Goal: Browse casually

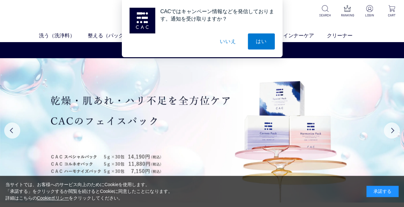
click at [371, 186] on div "承諾する" at bounding box center [382, 191] width 32 height 11
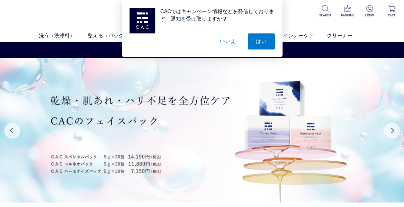
click at [232, 46] on button "いいえ" at bounding box center [228, 41] width 32 height 16
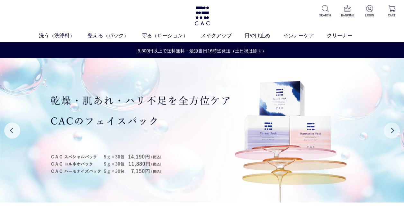
click at [391, 132] on button "Next" at bounding box center [392, 130] width 16 height 16
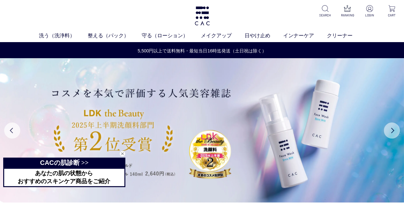
click at [391, 132] on button "Next" at bounding box center [392, 130] width 16 height 16
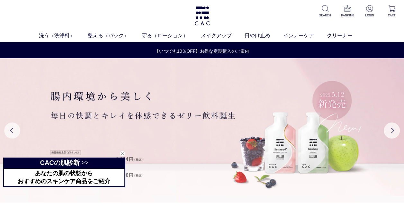
click at [122, 152] on div "閉じる" at bounding box center [123, 154] width 6 height 6
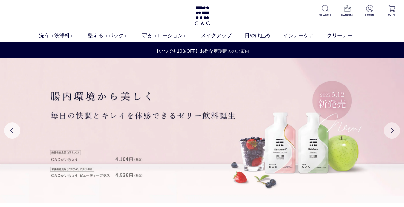
click at [392, 128] on button "Next" at bounding box center [392, 130] width 16 height 16
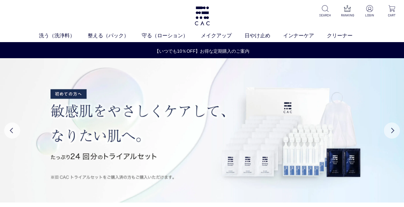
click at [392, 128] on button "Next" at bounding box center [392, 130] width 16 height 16
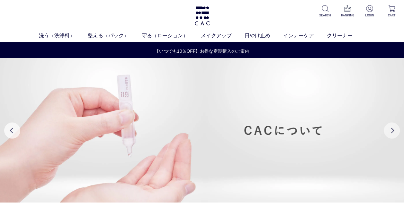
click at [392, 128] on button "Next" at bounding box center [392, 130] width 16 height 16
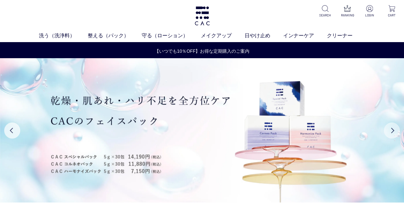
click at [392, 128] on button "Next" at bounding box center [392, 130] width 16 height 16
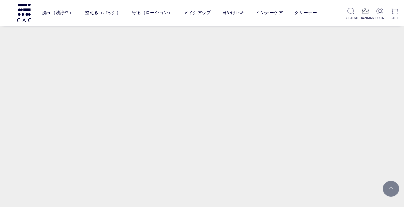
scroll to position [321, 0]
